Goal: Check status: Check status

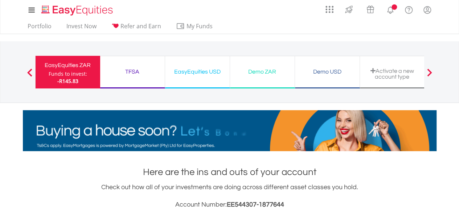
scroll to position [70, 138]
click at [86, 74] on div "EasyEquities ZAR Funds to invest: -R145.83" at bounding box center [67, 72] width 65 height 33
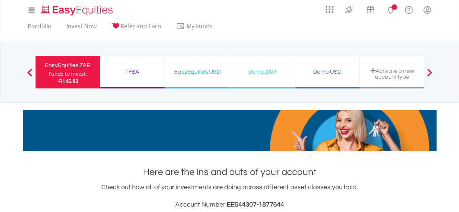
scroll to position [70, 138]
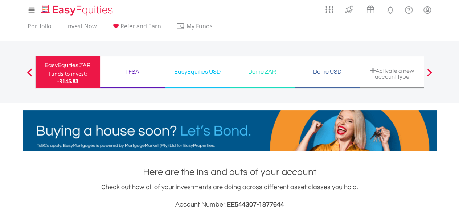
click at [70, 69] on div "EasyEquities ZAR" at bounding box center [68, 65] width 56 height 10
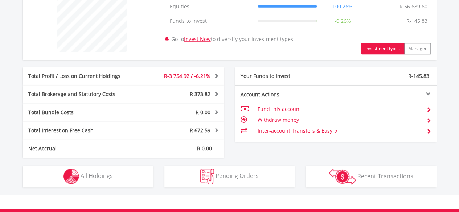
scroll to position [327, 0]
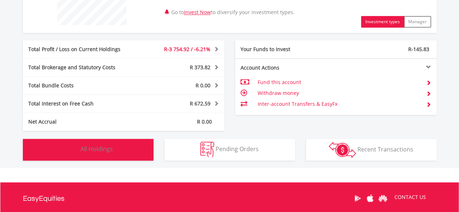
click at [112, 146] on span "All Holdings" at bounding box center [97, 149] width 32 height 8
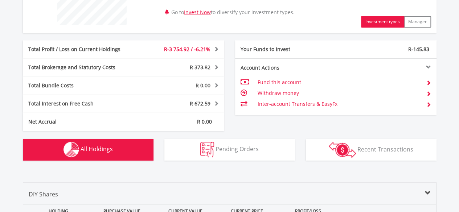
scroll to position [509, 0]
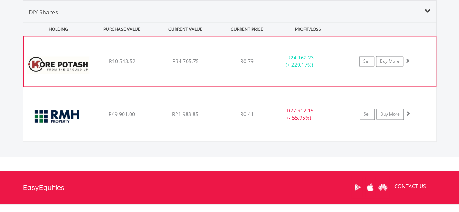
click at [408, 58] on span at bounding box center [407, 60] width 5 height 5
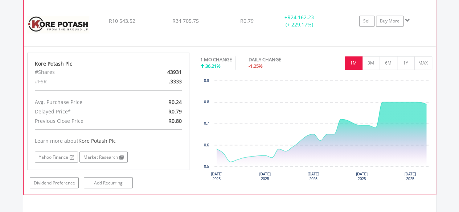
scroll to position [473, 0]
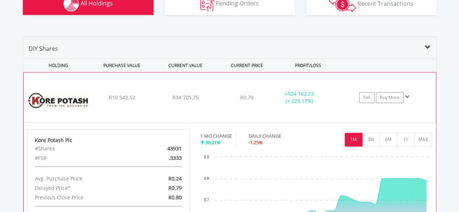
click at [81, 88] on img at bounding box center [58, 101] width 62 height 39
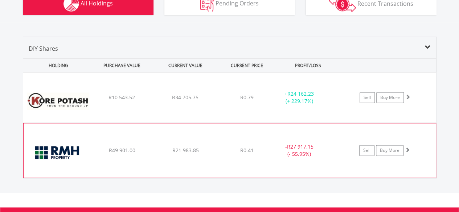
click at [104, 123] on div "﻿ RMB Holdings Limited R49 901.00 R21 983.85 R0.41 - R27 917.15 (- 55.95%) Sell…" at bounding box center [229, 98] width 413 height 50
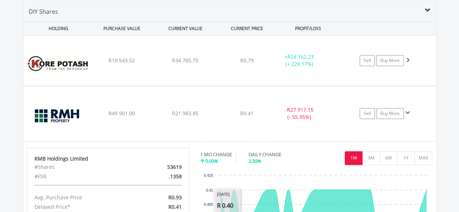
scroll to position [400, 0]
